Goal: Information Seeking & Learning: Learn about a topic

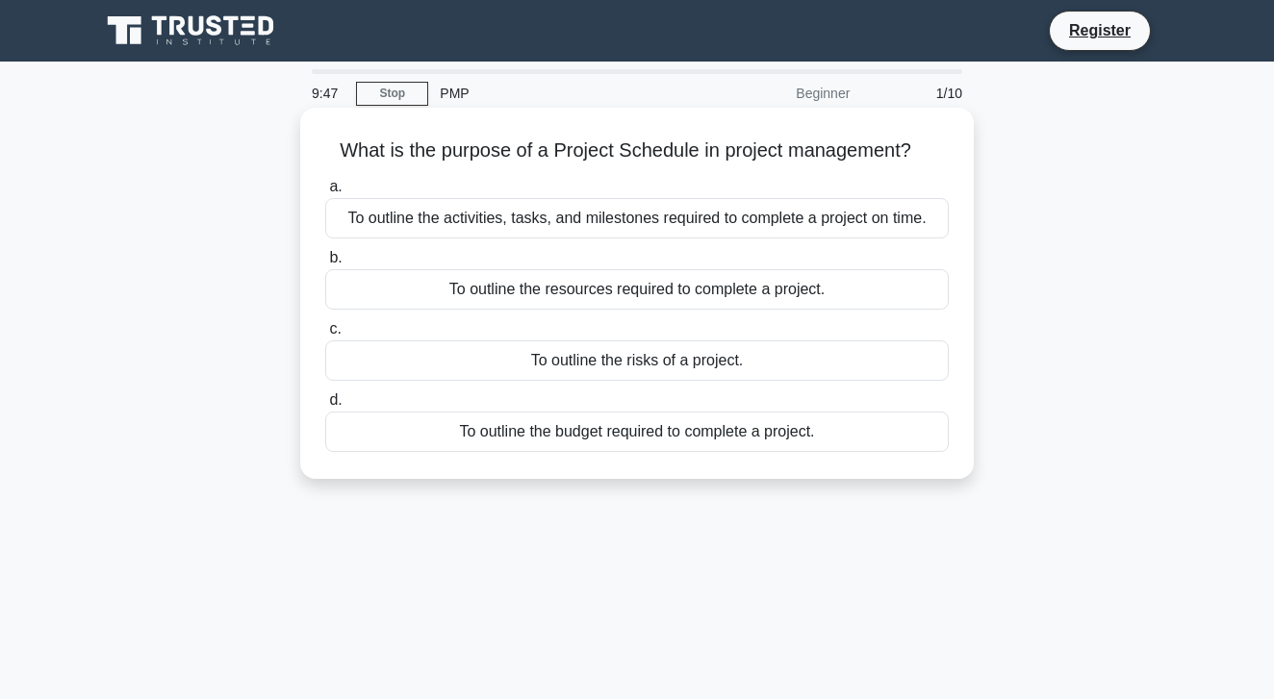
click at [523, 215] on div "To outline the activities, tasks, and milestones required to complete a project…" at bounding box center [636, 218] width 623 height 40
click at [325, 193] on input "a. To outline the activities, tasks, and milestones required to complete a proj…" at bounding box center [325, 187] width 0 height 13
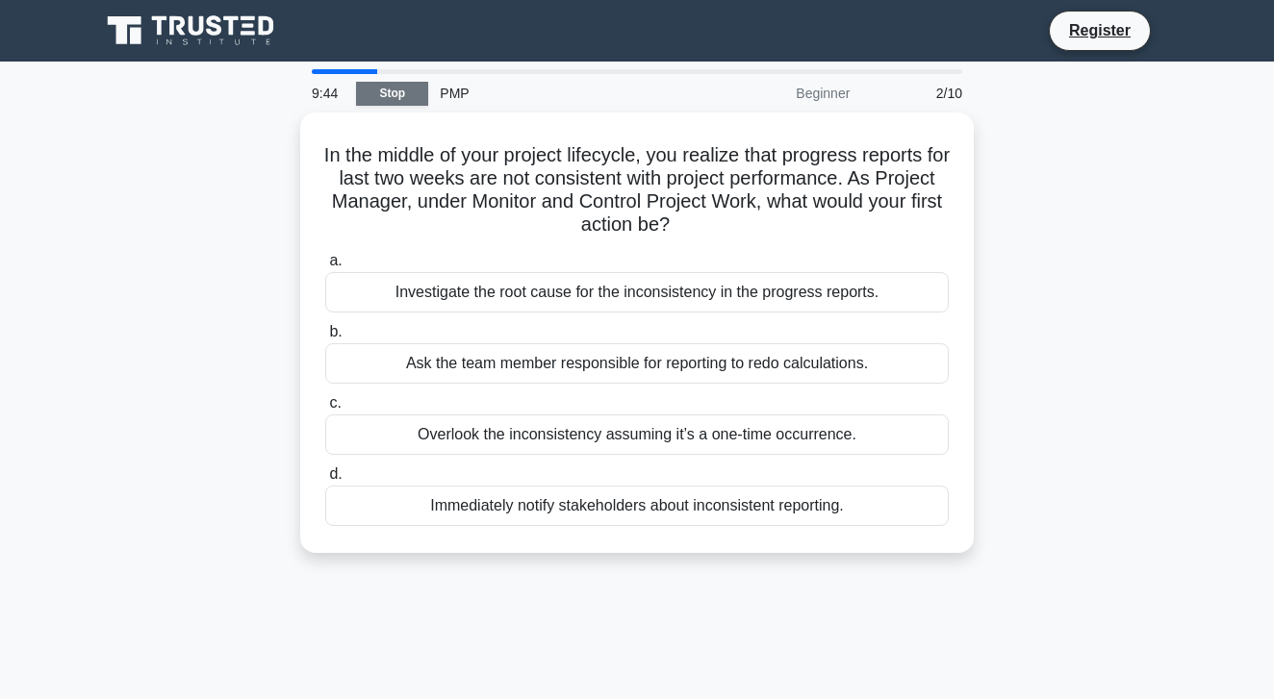
click at [393, 91] on link "Stop" at bounding box center [392, 94] width 72 height 24
click at [395, 96] on link "Stop" at bounding box center [392, 94] width 72 height 24
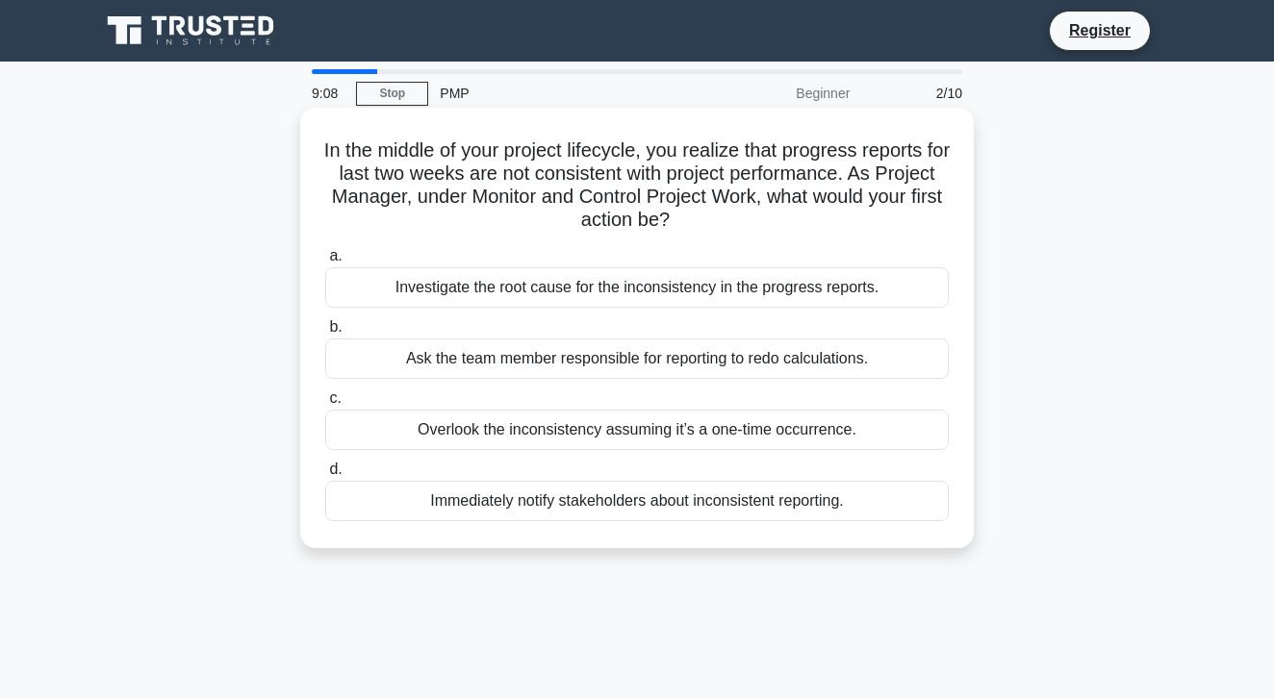
click at [593, 288] on div "Investigate the root cause for the inconsistency in the progress reports." at bounding box center [636, 287] width 623 height 40
click at [325, 263] on input "a. Investigate the root cause for the inconsistency in the progress reports." at bounding box center [325, 256] width 0 height 13
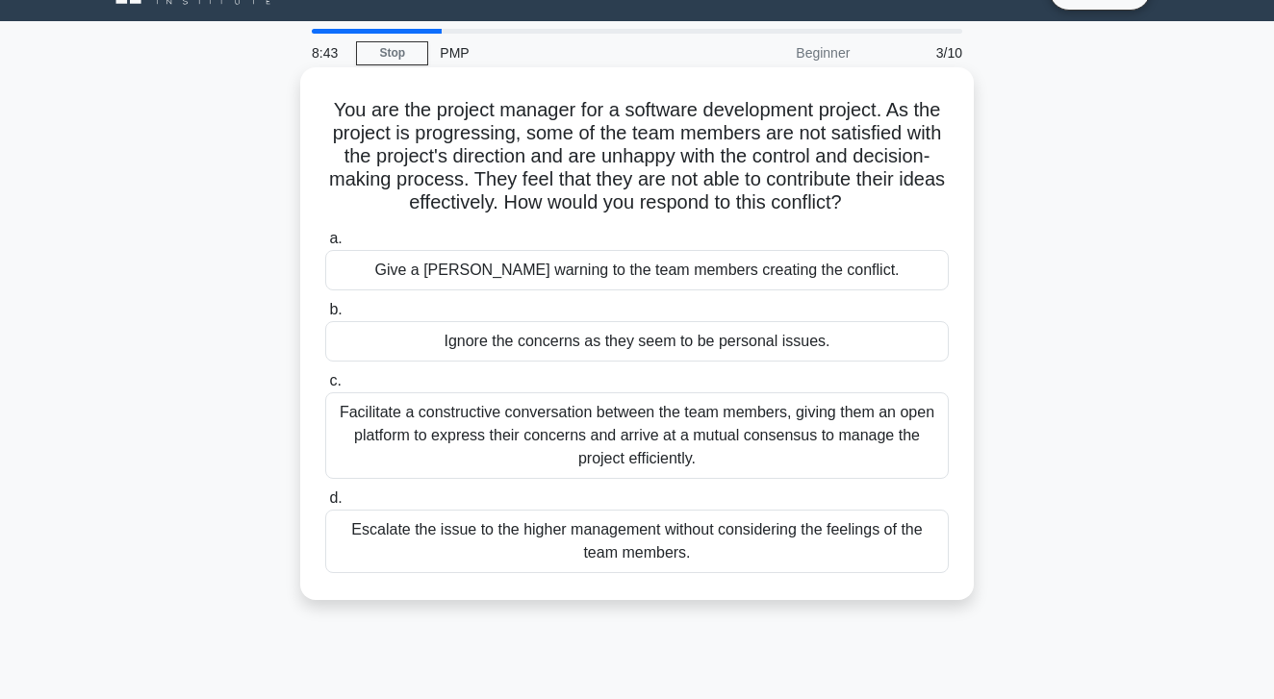
scroll to position [44, 0]
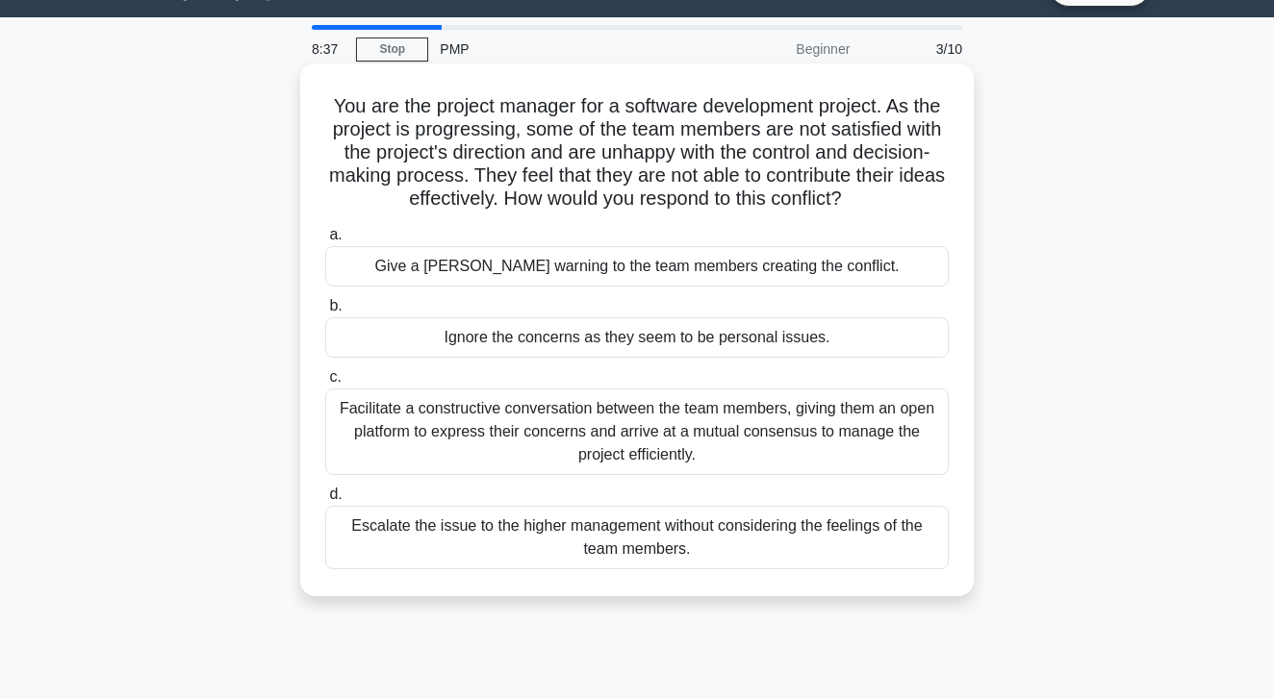
click at [631, 435] on div "Facilitate a constructive conversation between the team members, giving them an…" at bounding box center [636, 432] width 623 height 87
click at [325, 384] on input "c. Facilitate a constructive conversation between the team members, giving them…" at bounding box center [325, 377] width 0 height 13
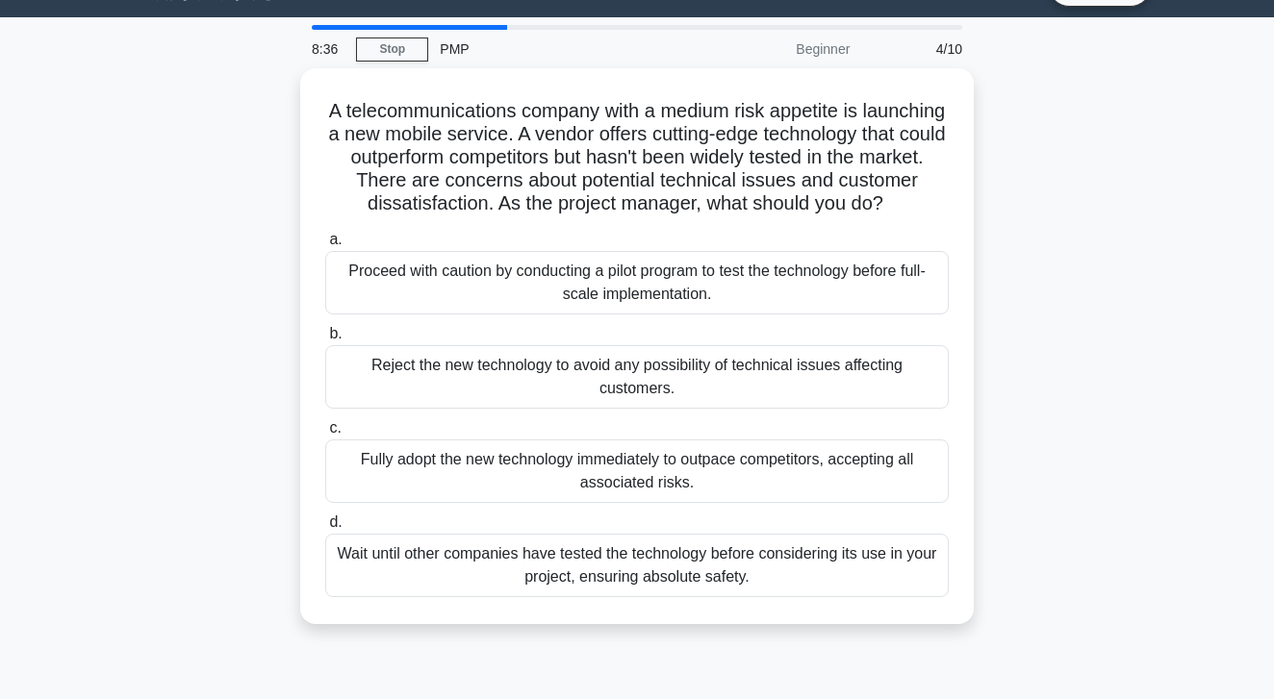
scroll to position [0, 0]
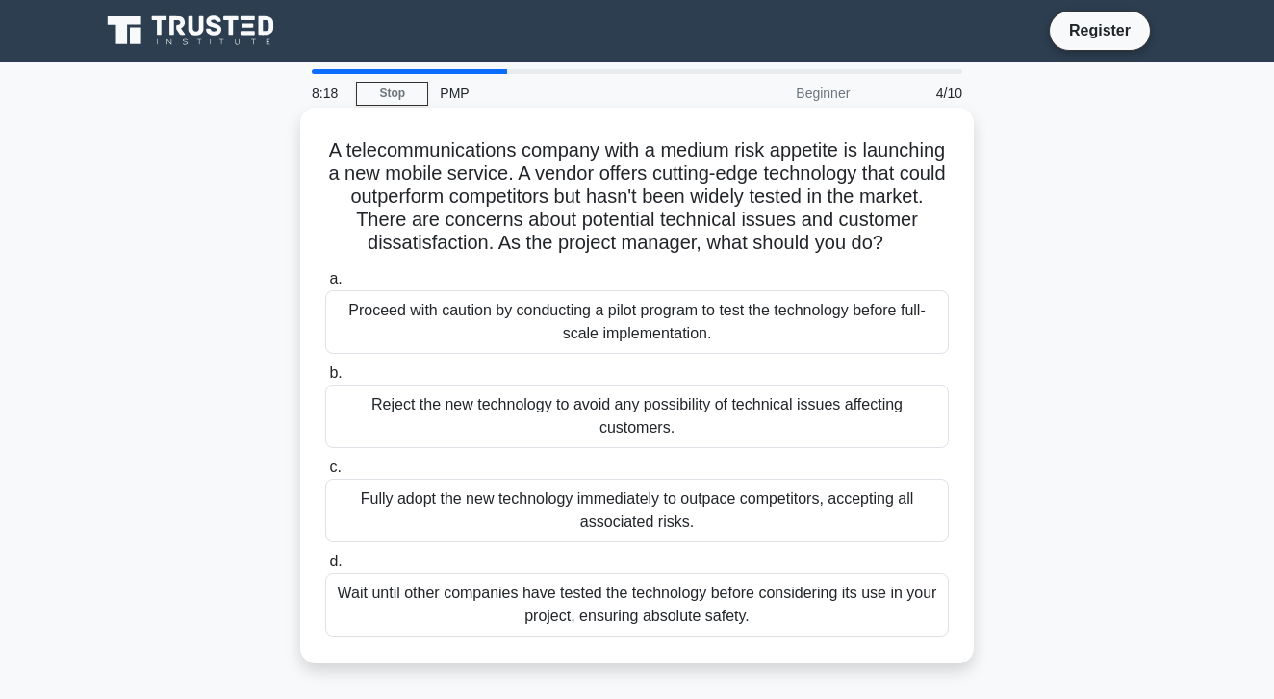
click at [649, 328] on div "Proceed with caution by conducting a pilot program to test the technology befor…" at bounding box center [636, 321] width 623 height 63
click at [325, 286] on input "a. Proceed with caution by conducting a pilot program to test the technology be…" at bounding box center [325, 279] width 0 height 13
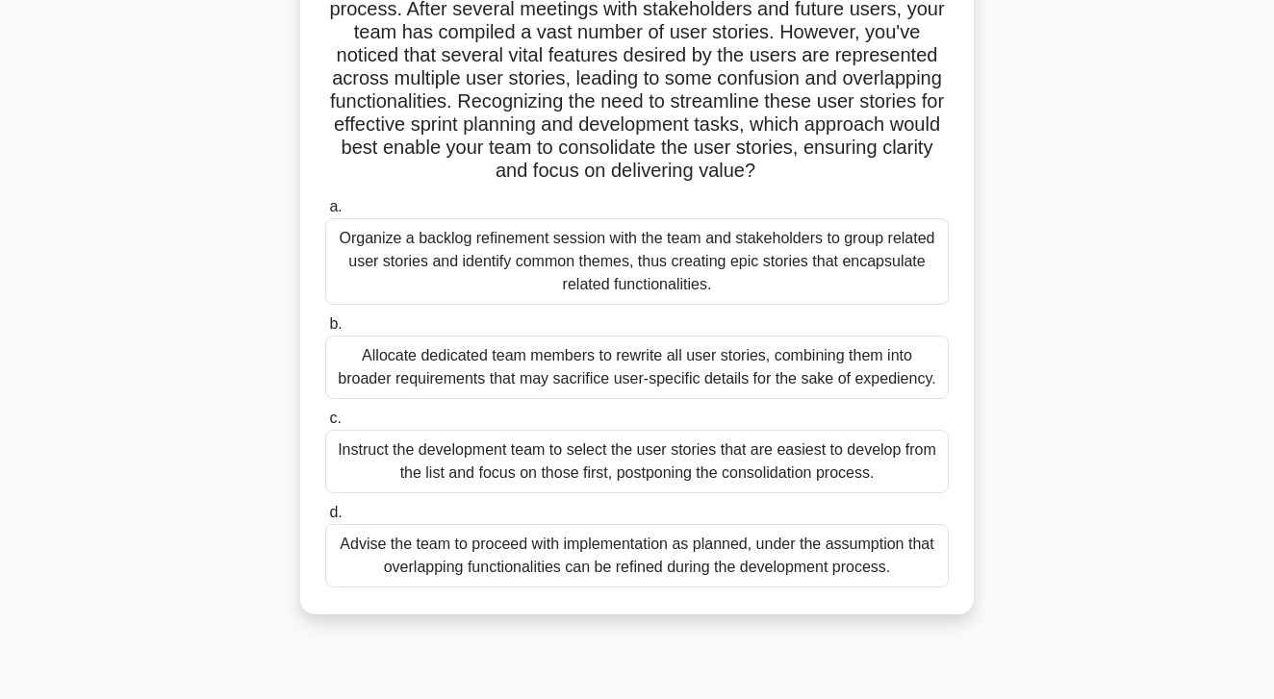
scroll to position [285, 0]
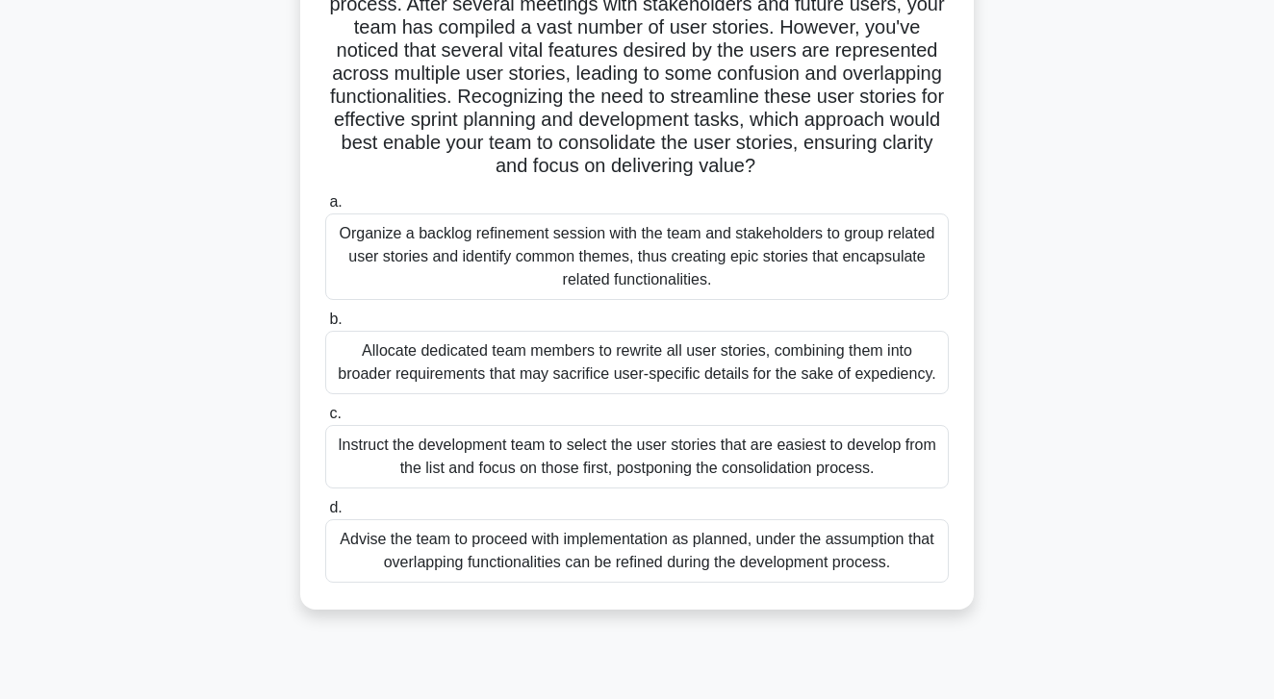
click at [667, 280] on div "Organize a backlog refinement session with the team and stakeholders to group r…" at bounding box center [636, 257] width 623 height 87
click at [325, 209] on input "a. Organize a backlog refinement session with the team and stakeholders to grou…" at bounding box center [325, 202] width 0 height 13
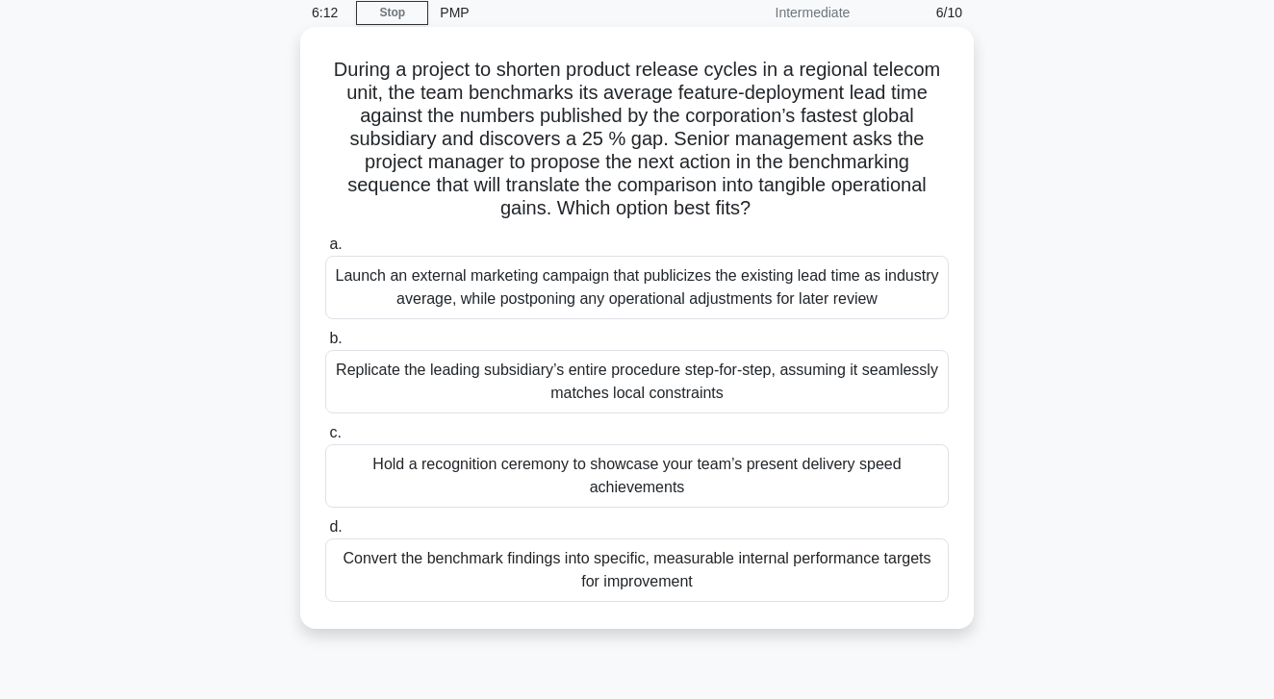
scroll to position [83, 0]
click at [697, 572] on div "Convert the benchmark findings into specific, measurable internal performance t…" at bounding box center [636, 568] width 623 height 63
click at [325, 532] on input "d. Convert the benchmark findings into specific, measurable internal performanc…" at bounding box center [325, 525] width 0 height 13
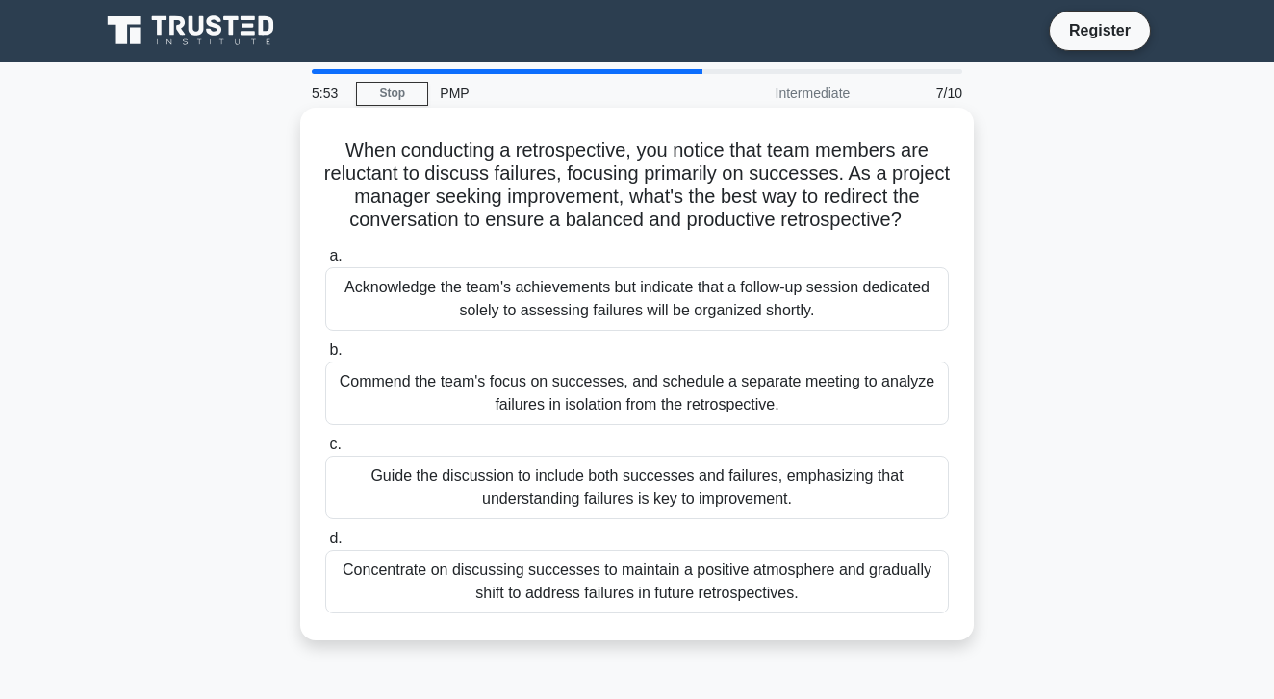
scroll to position [0, 0]
click at [682, 493] on div "Guide the discussion to include both successes and failures, emphasizing that u…" at bounding box center [636, 487] width 623 height 63
click at [325, 451] on input "c. Guide the discussion to include both successes and failures, emphasizing tha…" at bounding box center [325, 445] width 0 height 13
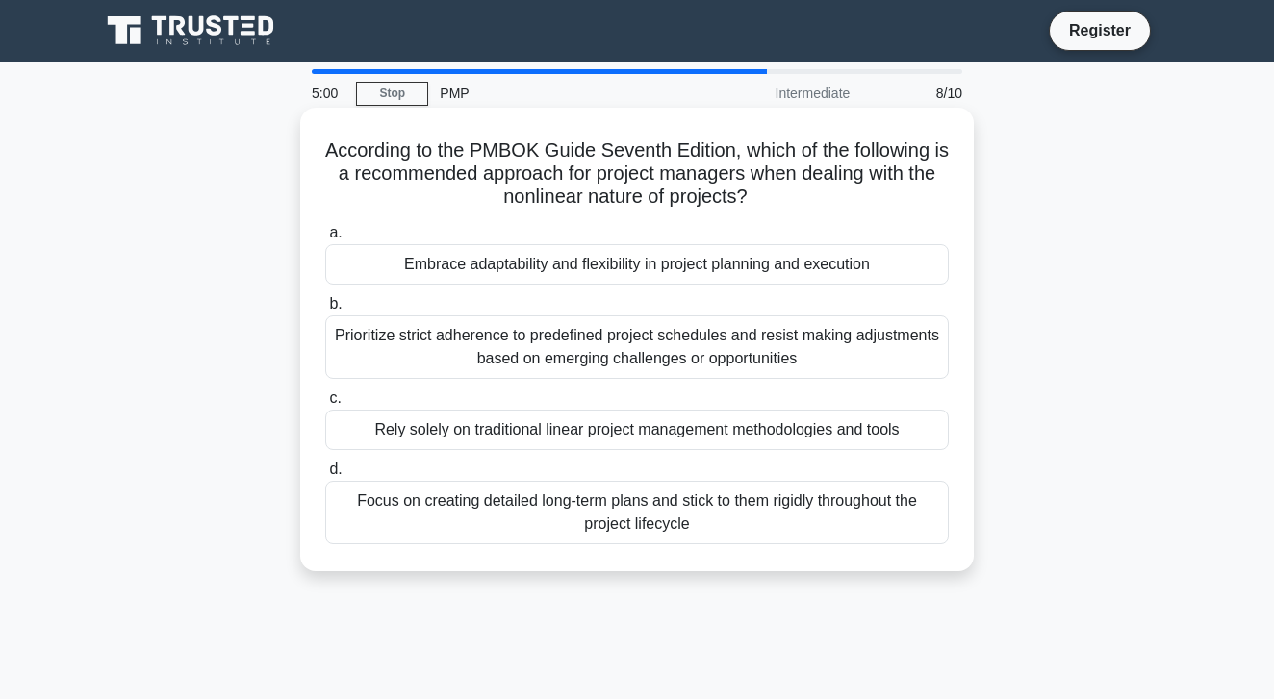
click at [677, 259] on div "Embrace adaptability and flexibility in project planning and execution" at bounding box center [636, 264] width 623 height 40
click at [325, 240] on input "a. Embrace adaptability and flexibility in project planning and execution" at bounding box center [325, 233] width 0 height 13
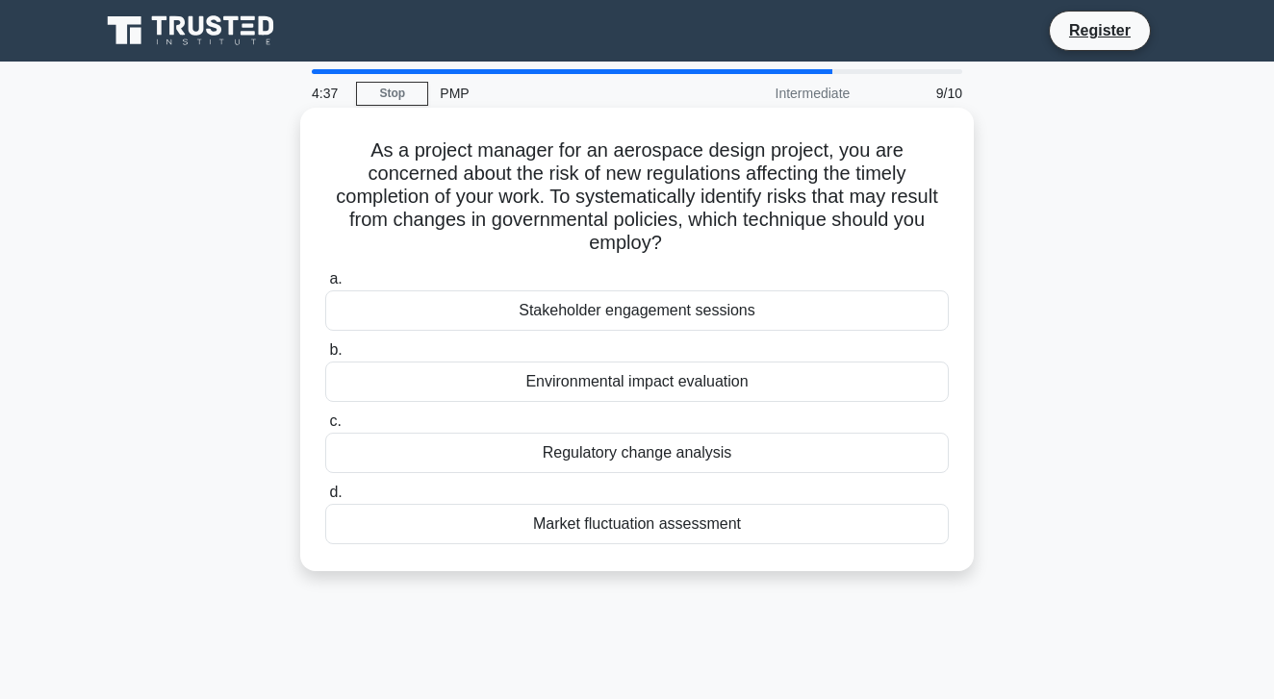
click at [701, 434] on div "Regulatory change analysis" at bounding box center [636, 453] width 623 height 40
click at [325, 428] on input "c. Regulatory change analysis" at bounding box center [325, 422] width 0 height 13
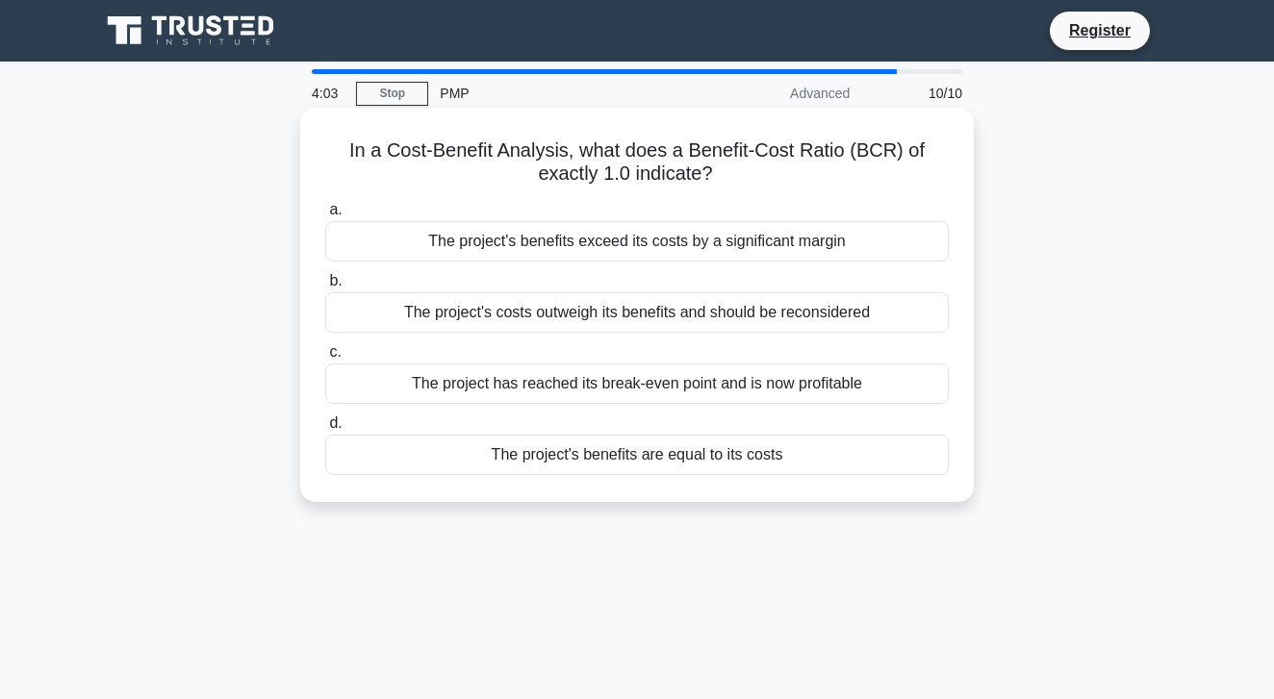
click at [716, 457] on div "The project's benefits are equal to its costs" at bounding box center [636, 455] width 623 height 40
click at [325, 430] on input "d. The project's benefits are equal to its costs" at bounding box center [325, 423] width 0 height 13
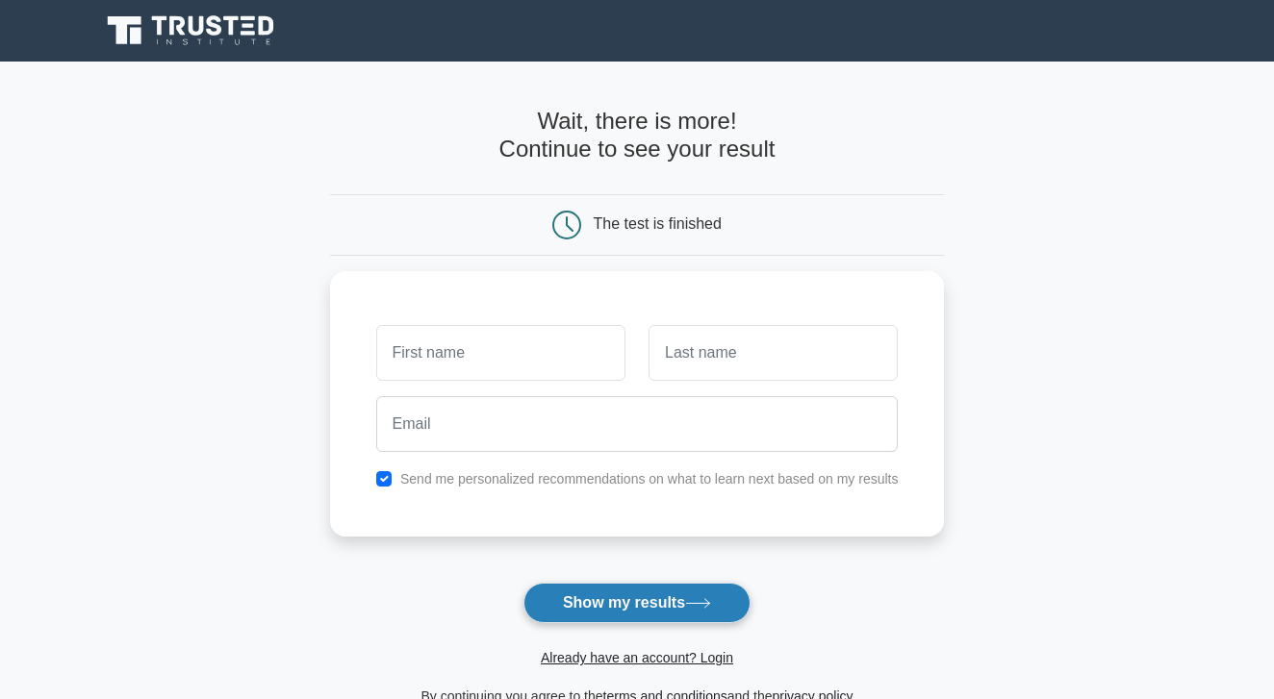
click at [596, 609] on button "Show my results" at bounding box center [636, 603] width 227 height 40
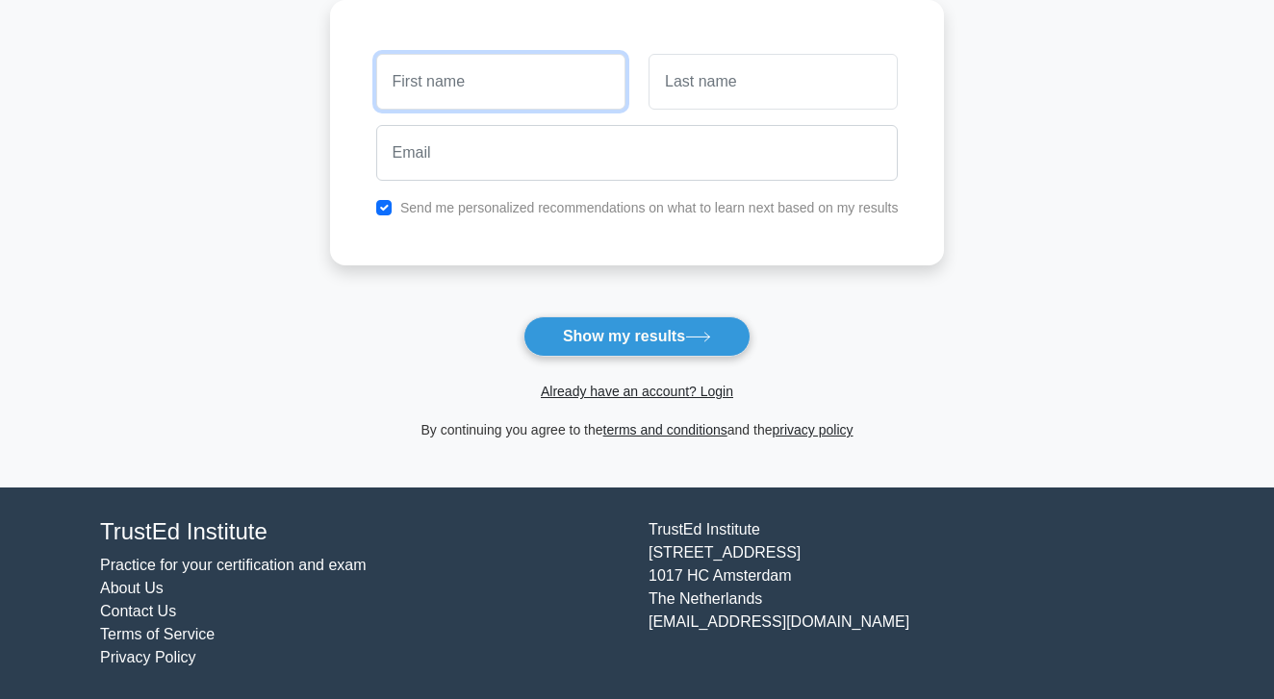
scroll to position [265, 0]
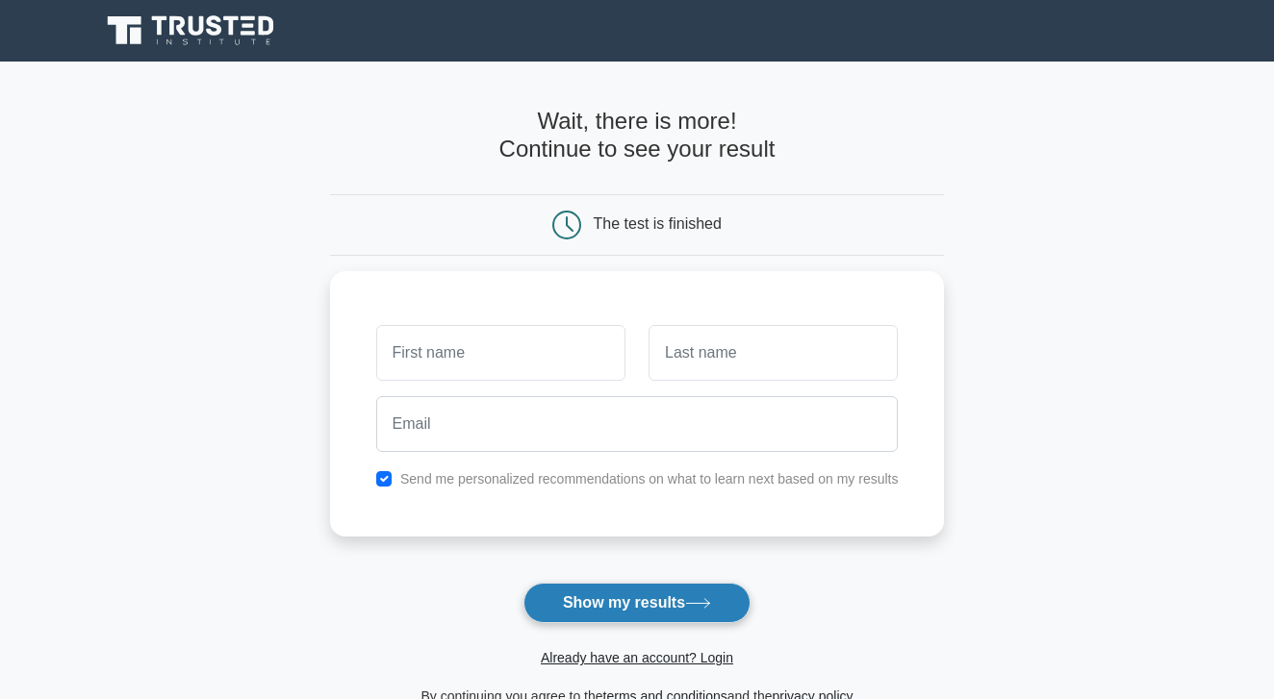
click at [626, 604] on button "Show my results" at bounding box center [636, 603] width 227 height 40
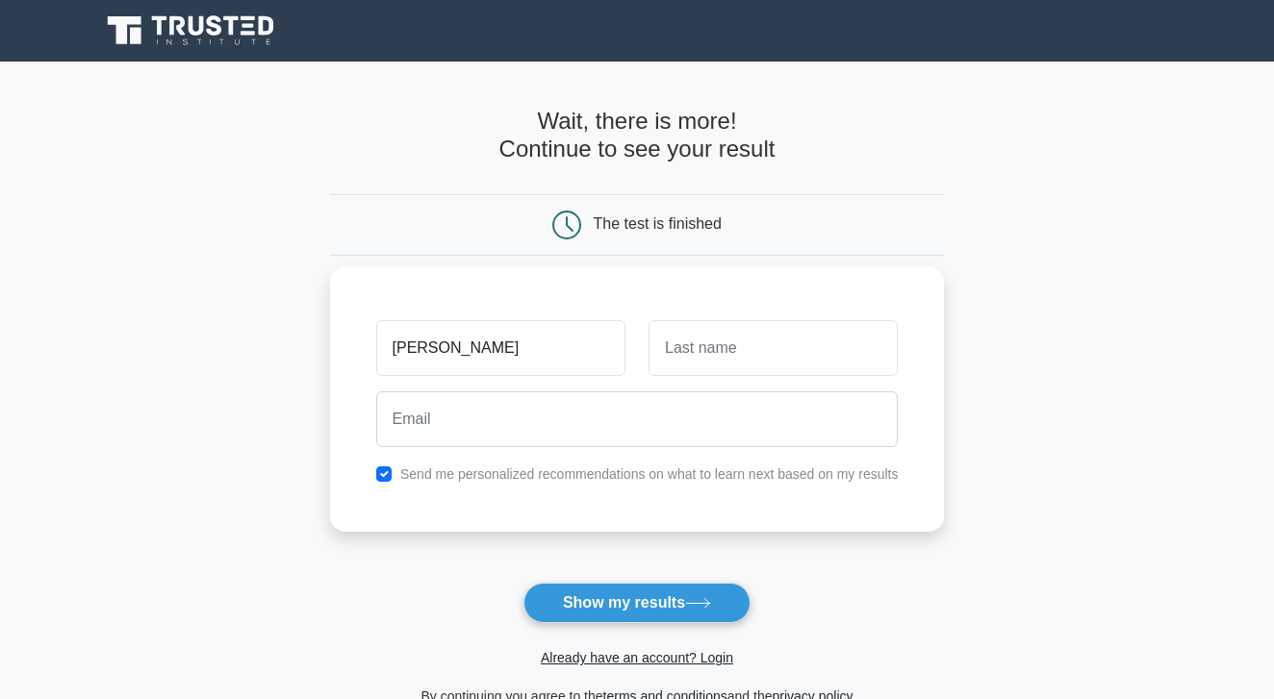
type input "Sara"
type input "Maggio"
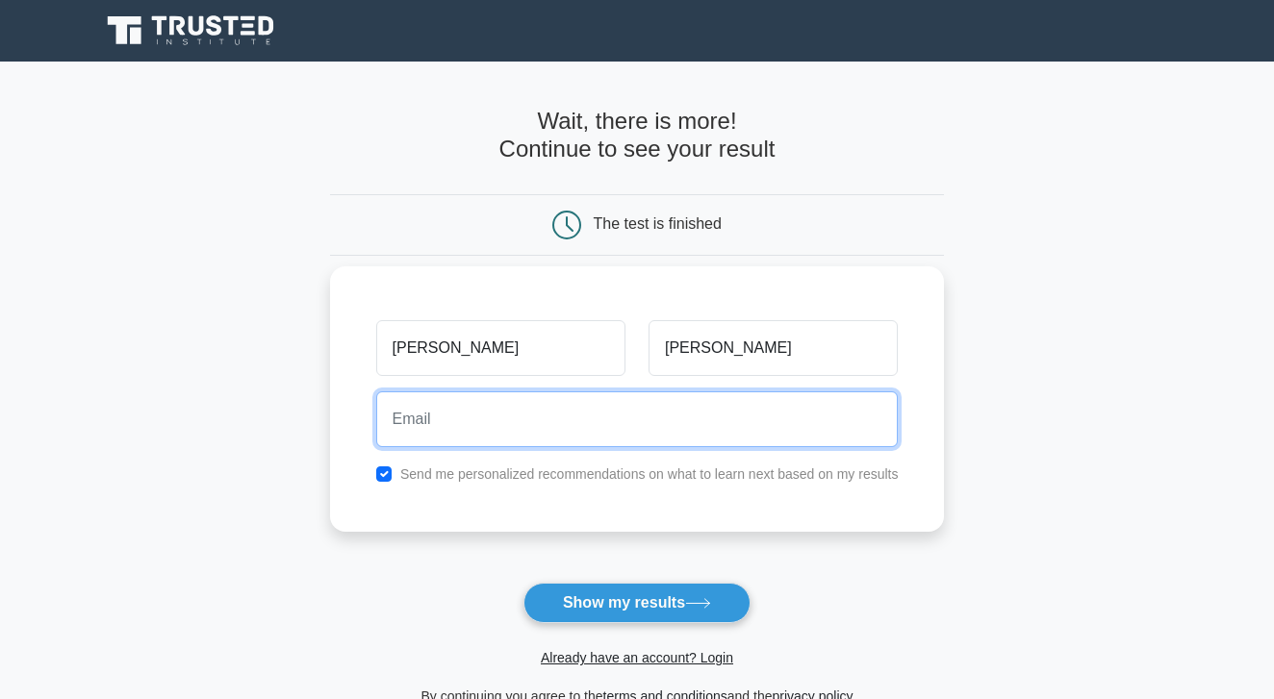
click at [778, 409] on input "email" at bounding box center [637, 419] width 522 height 56
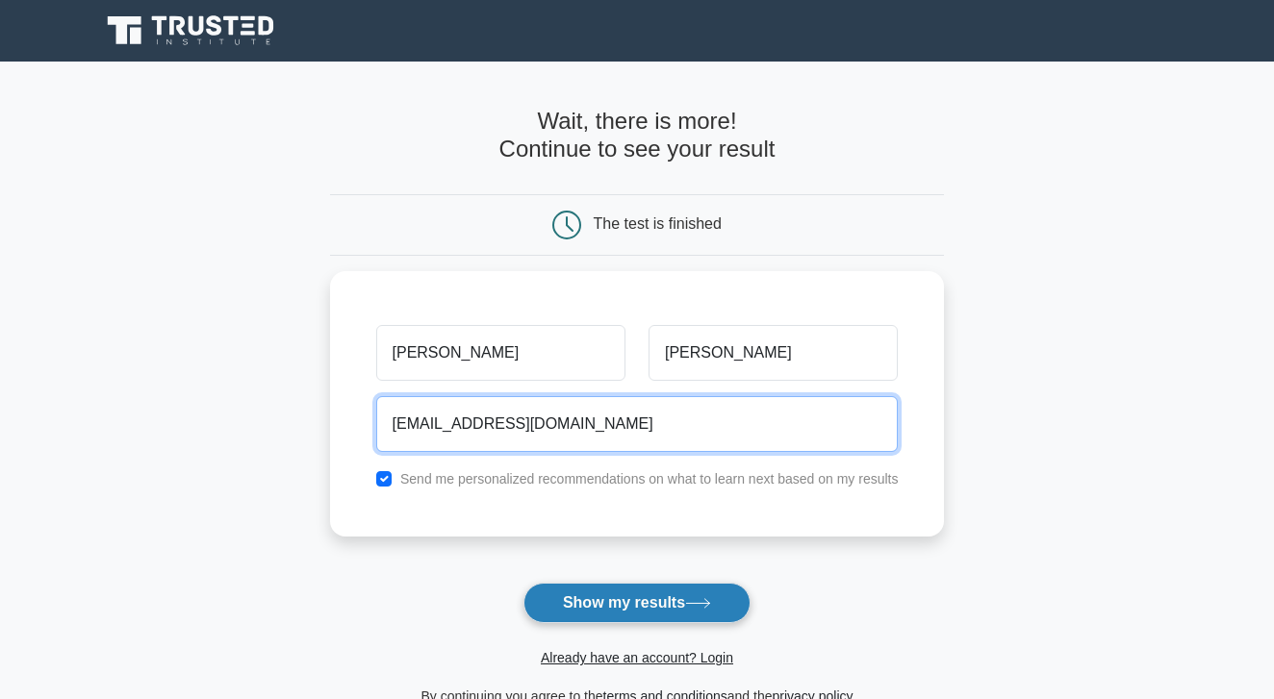
type input "saramaggiosm@gmail.com"
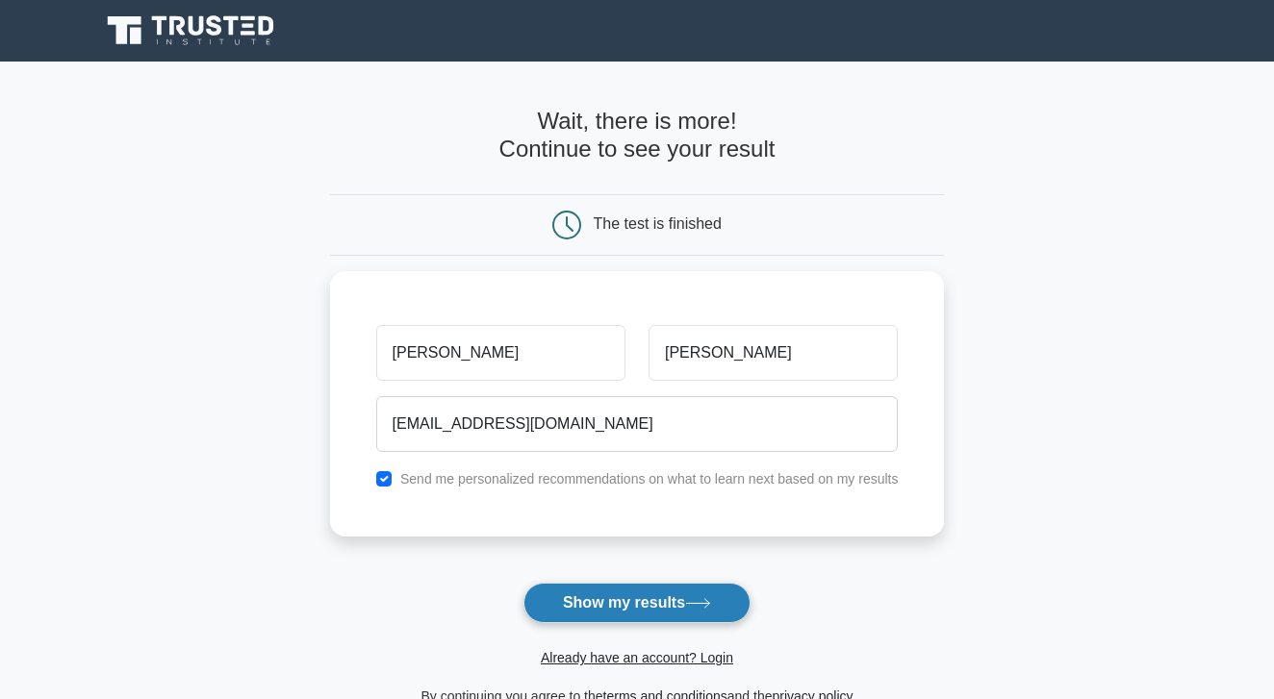
click at [702, 603] on icon at bounding box center [698, 603] width 26 height 11
